Goal: Task Accomplishment & Management: Manage account settings

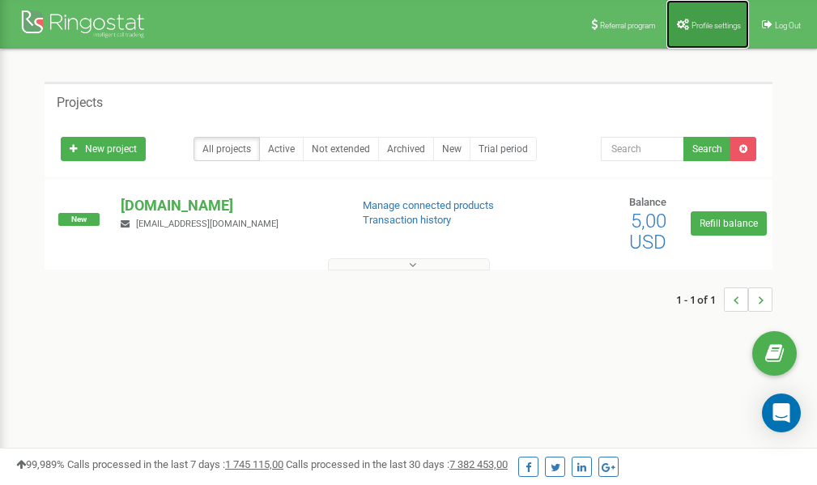
click at [698, 22] on span "Profile settings" at bounding box center [715, 25] width 49 height 9
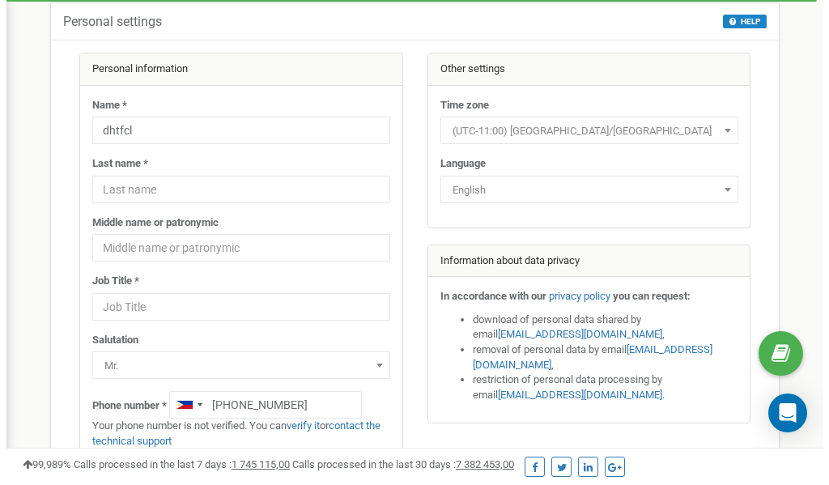
scroll to position [81, 0]
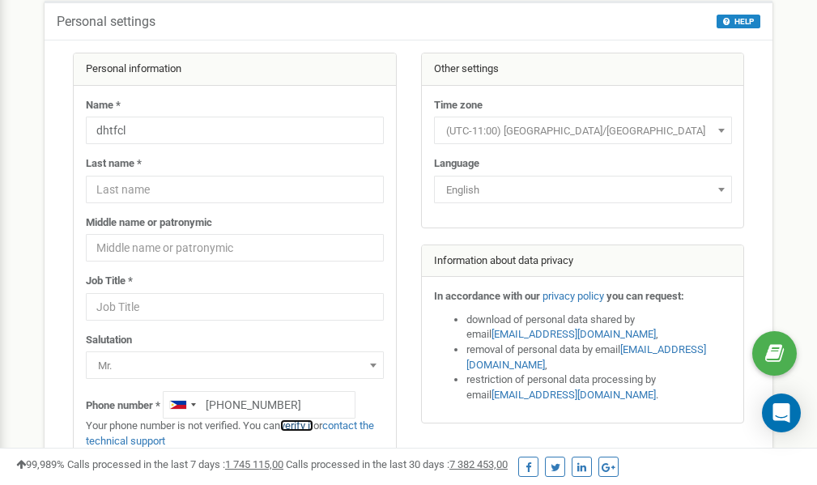
click at [308, 427] on link "verify it" at bounding box center [296, 425] width 33 height 12
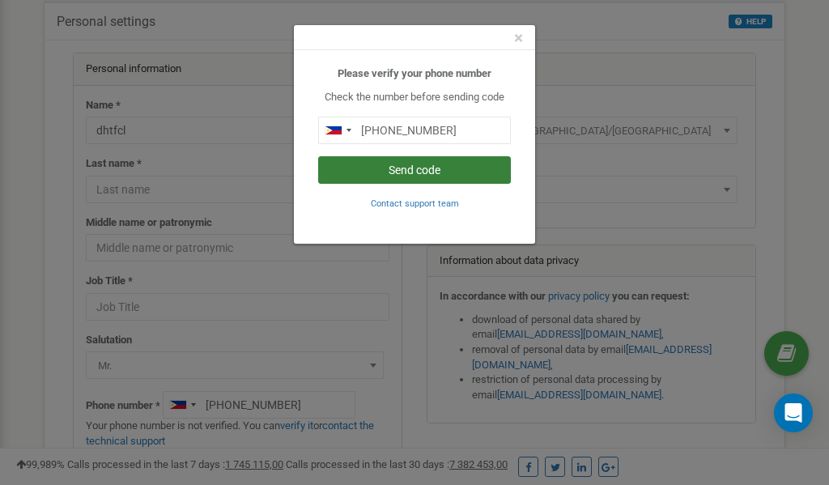
click at [414, 169] on button "Send code" at bounding box center [414, 170] width 193 height 28
